Goal: Task Accomplishment & Management: Use online tool/utility

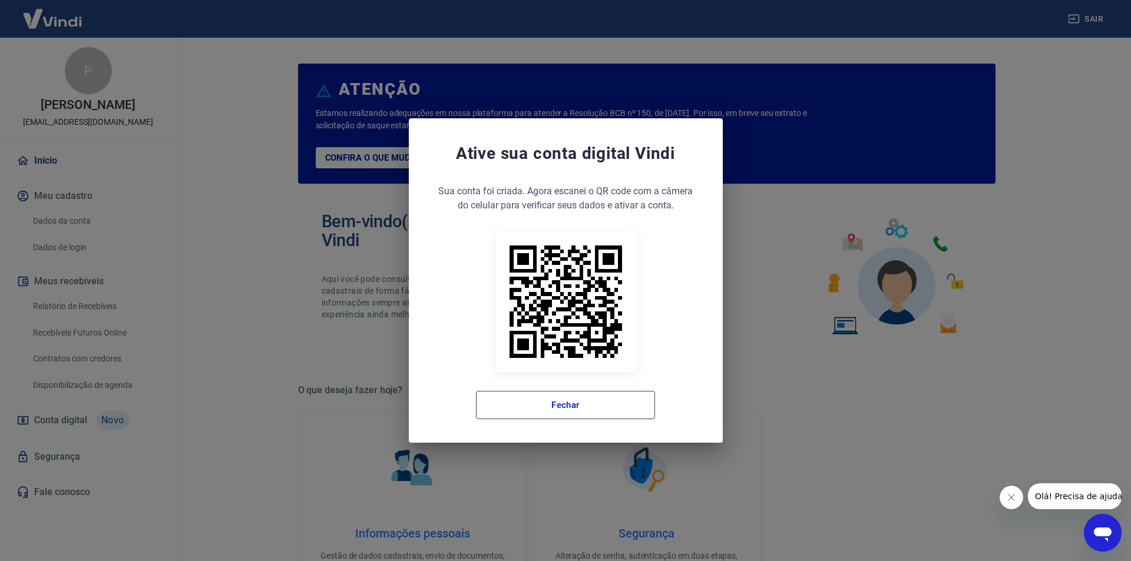
click at [517, 399] on button "Fechar" at bounding box center [565, 405] width 179 height 28
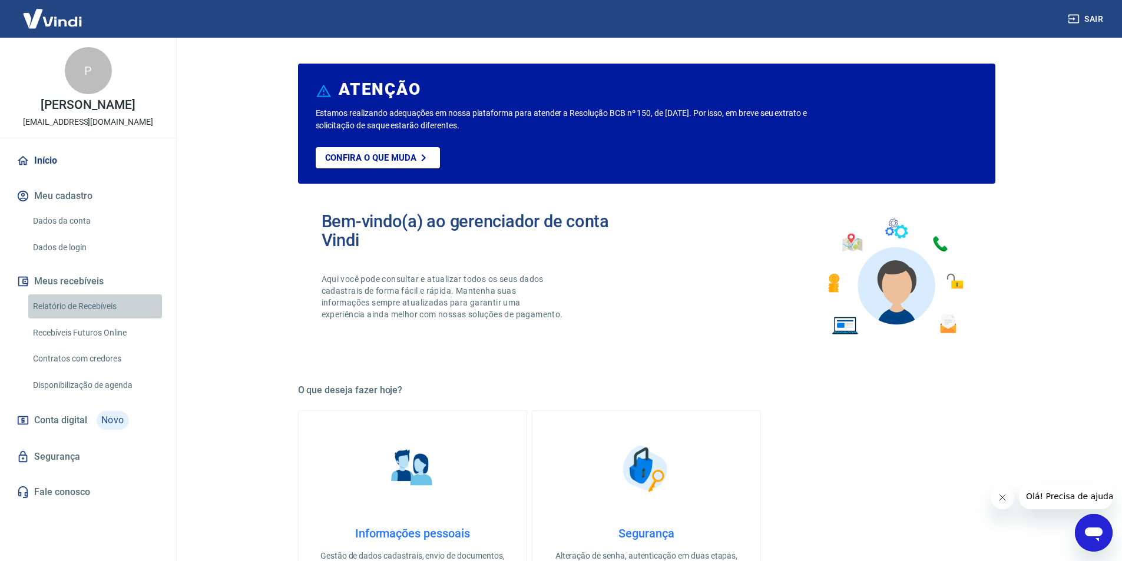
click at [93, 300] on link "Relatório de Recebíveis" at bounding box center [95, 307] width 134 height 24
